Goal: Task Accomplishment & Management: Use online tool/utility

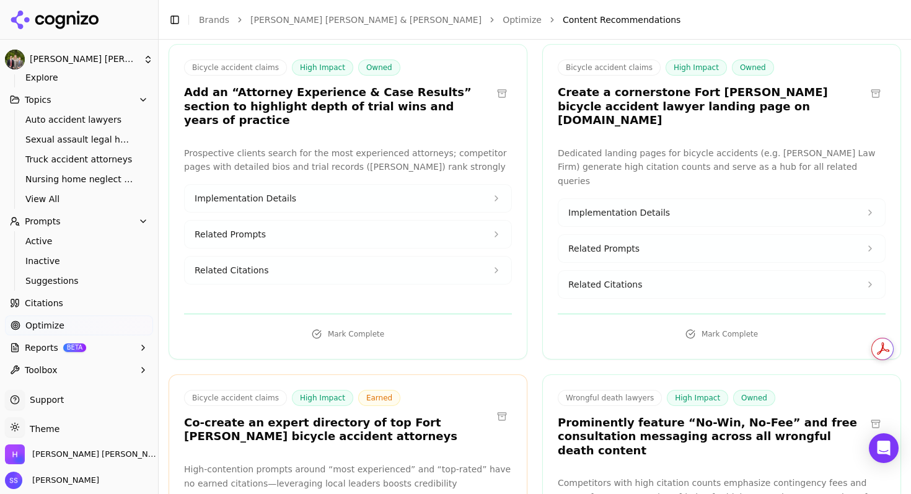
scroll to position [2557, 0]
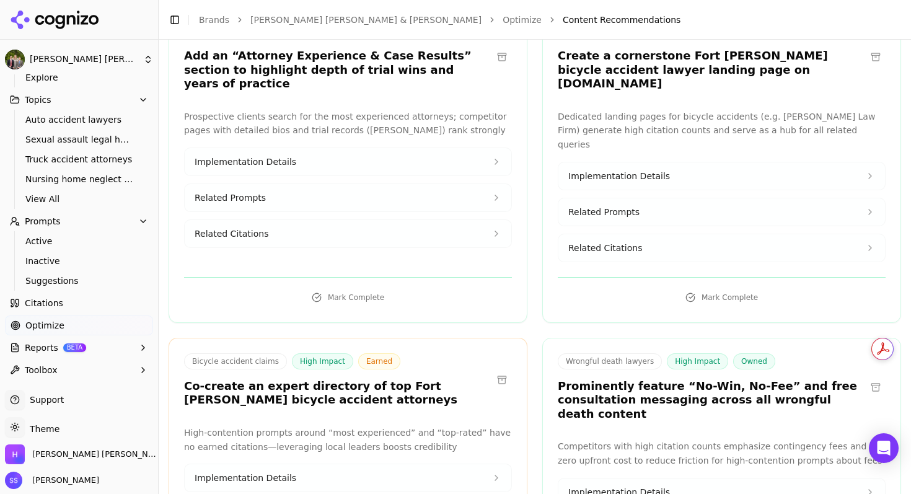
click at [503, 370] on button at bounding box center [502, 380] width 20 height 20
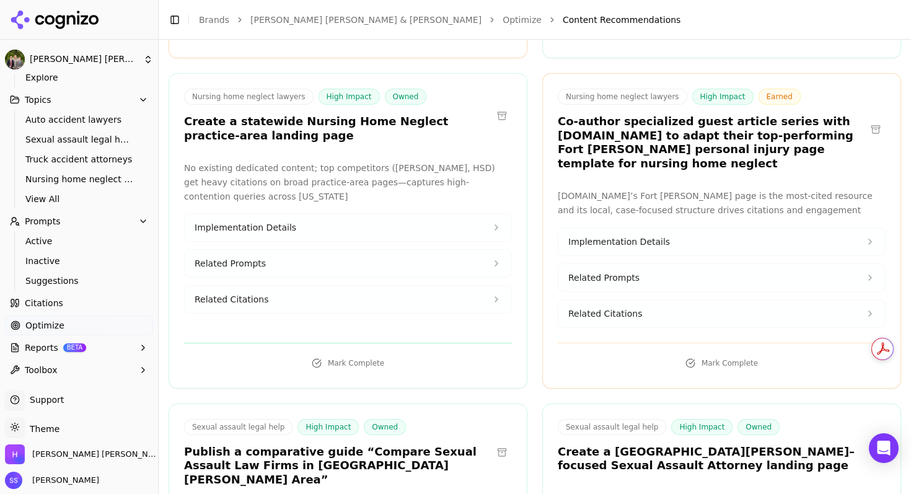
scroll to position [3554, 0]
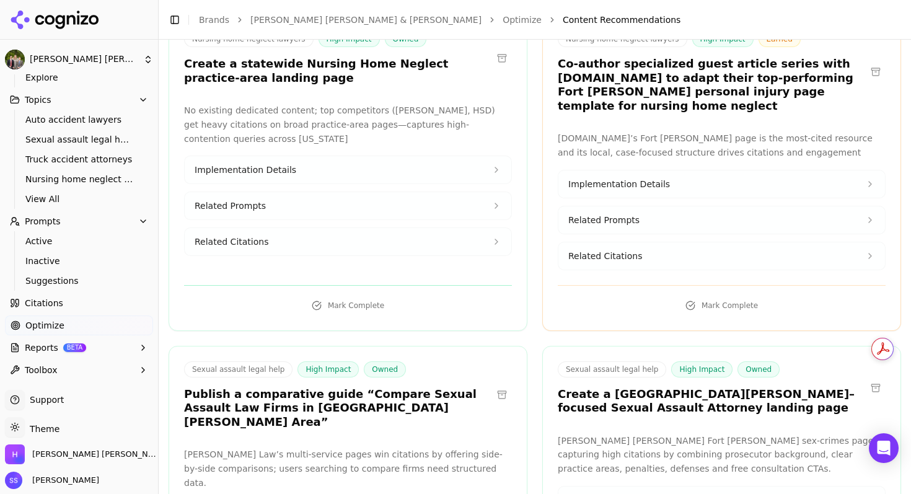
click at [403, 387] on h3 "Publish a comparative guide “Compare Sexual Assault Law Firms in [GEOGRAPHIC_DA…" at bounding box center [338, 408] width 308 height 42
click at [211, 387] on h3 "Publish a comparative guide “Compare Sexual Assault Law Firms in [GEOGRAPHIC_DA…" at bounding box center [338, 408] width 308 height 42
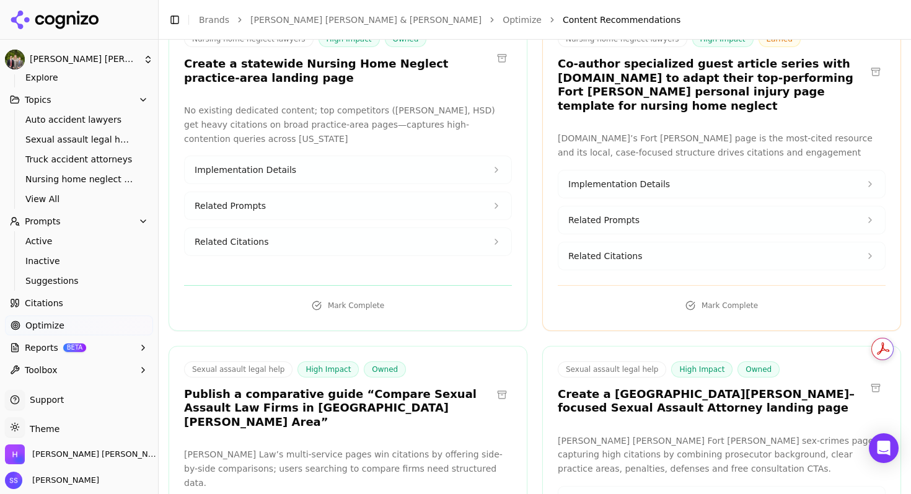
drag, startPoint x: 315, startPoint y: 432, endPoint x: 183, endPoint y: 438, distance: 132.1
copy div "[URL][DOMAIN_NAME]"
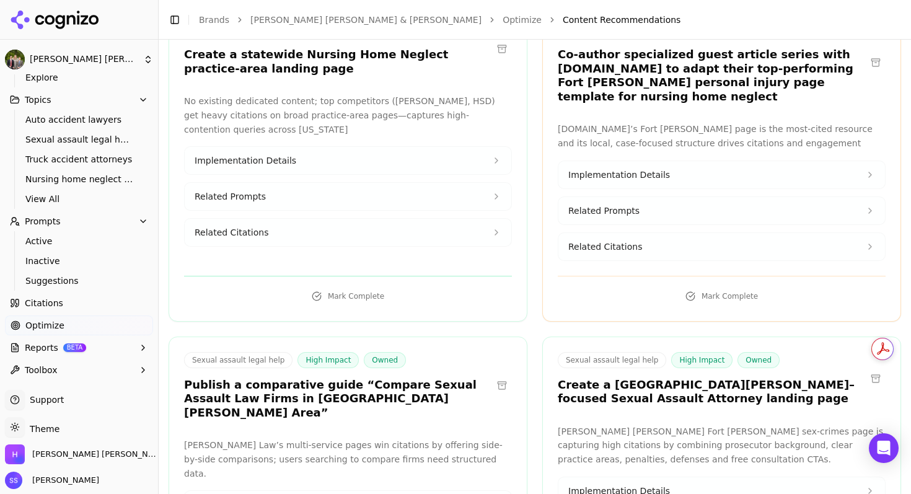
scroll to position [3564, 0]
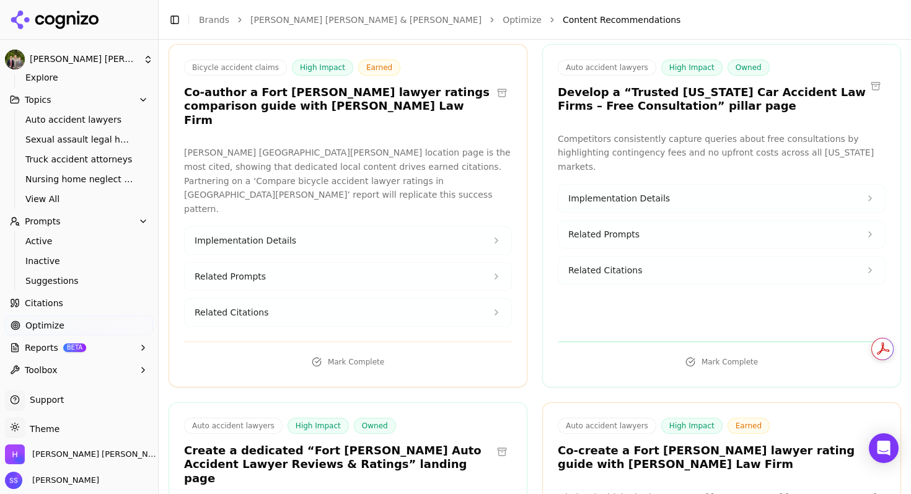
scroll to position [5555, 0]
